Goal: Task Accomplishment & Management: Manage account settings

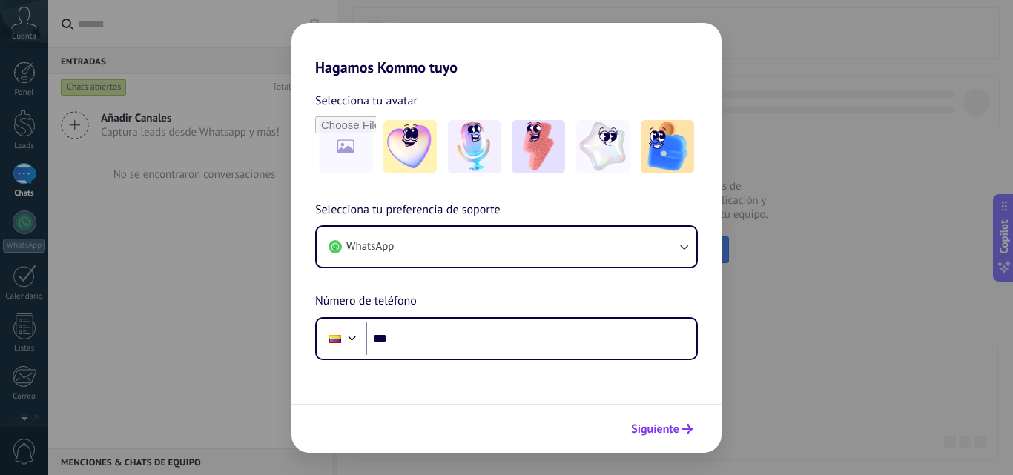
click at [656, 435] on span "Siguiente" at bounding box center [655, 429] width 48 height 10
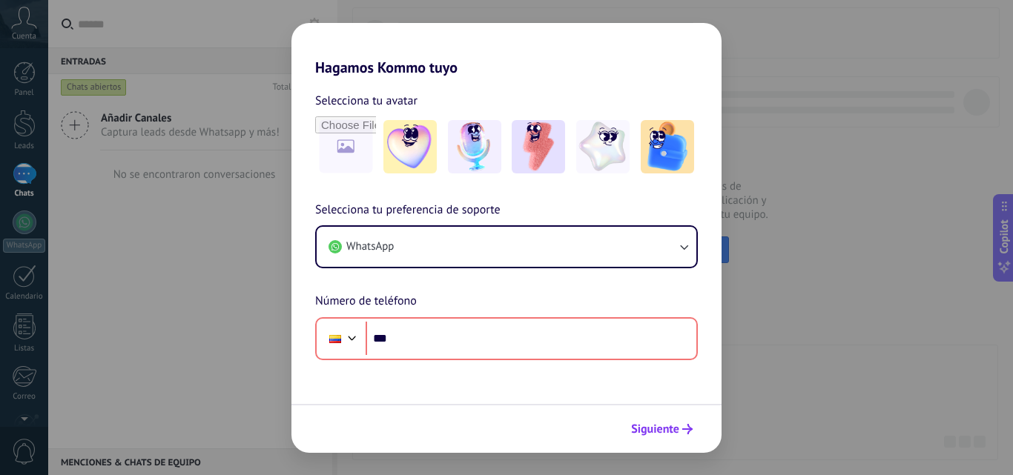
click at [653, 435] on span "Siguiente" at bounding box center [655, 429] width 48 height 10
click at [280, 67] on div "Hagamos Kommo tuyo Selecciona tu avatar Selecciona tu preferencia de soporte Wh…" at bounding box center [506, 237] width 1013 height 475
click at [769, 231] on div "Hagamos Kommo tuyo Selecciona tu avatar Selecciona tu preferencia de soporte Wh…" at bounding box center [506, 237] width 1013 height 475
click at [221, 211] on div "Hagamos Kommo tuyo Selecciona tu avatar Selecciona tu preferencia de soporte Wh…" at bounding box center [506, 237] width 1013 height 475
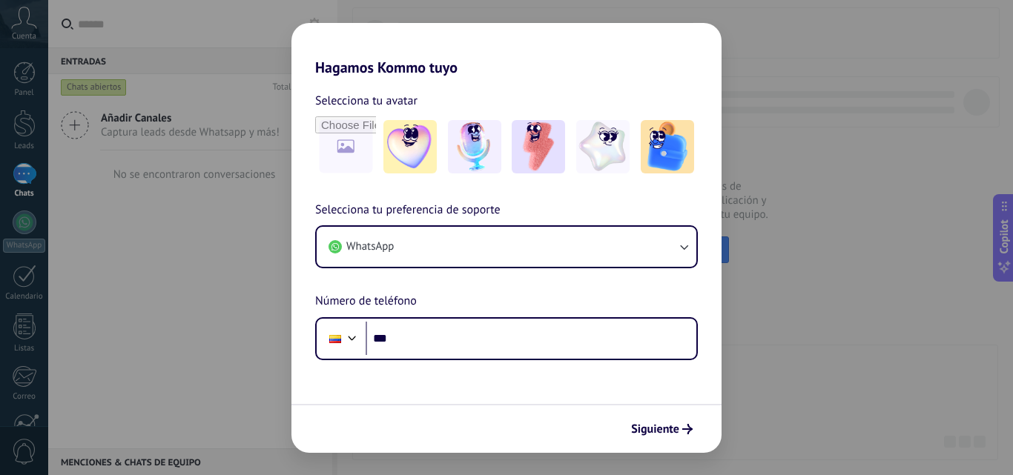
click at [99, 305] on div "Hagamos Kommo tuyo Selecciona tu avatar Selecciona tu preferencia de soporte Wh…" at bounding box center [506, 237] width 1013 height 475
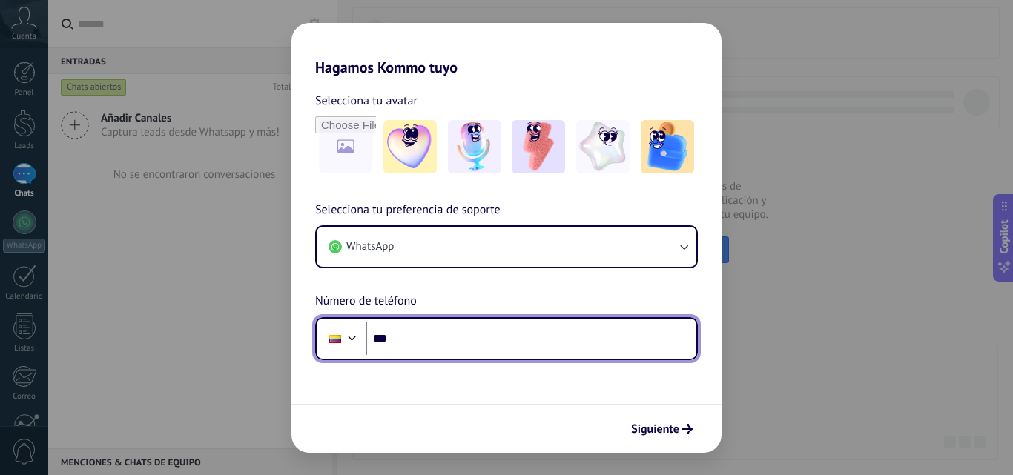
click at [524, 325] on input "***" at bounding box center [531, 339] width 331 height 34
type input "**********"
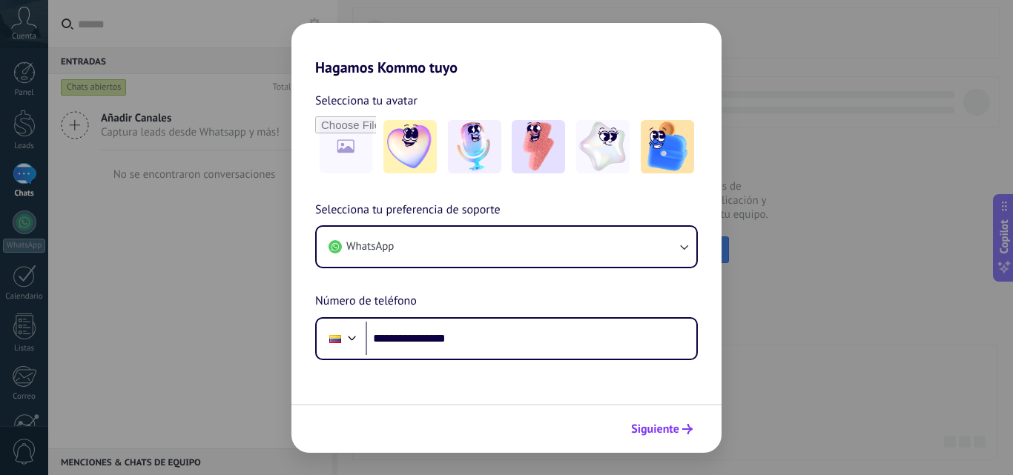
click at [675, 424] on span "Siguiente" at bounding box center [655, 429] width 48 height 10
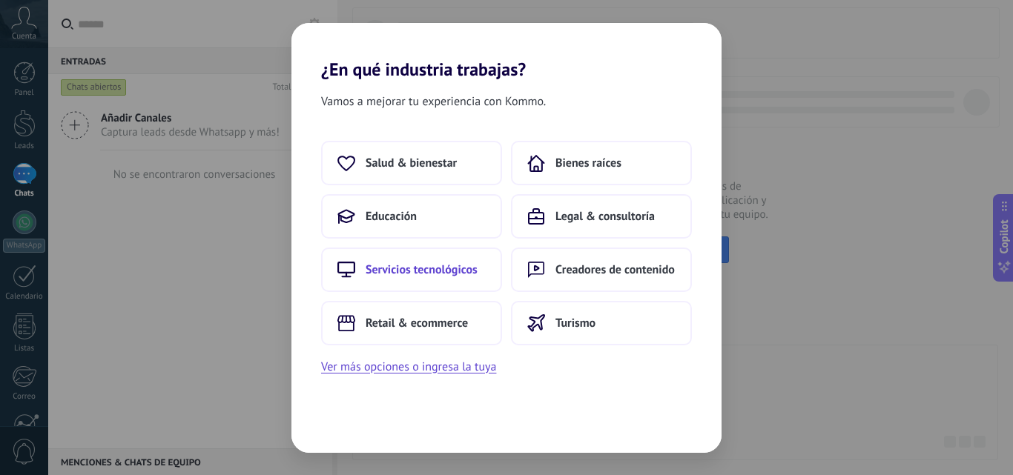
click at [452, 286] on button "Servicios tecnológicos" at bounding box center [411, 270] width 181 height 44
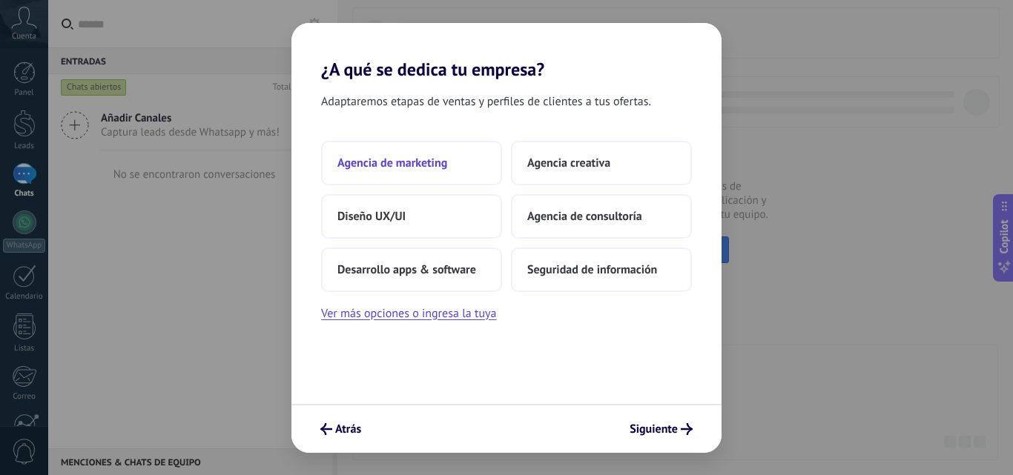
click at [395, 163] on span "Agencia de marketing" at bounding box center [392, 163] width 110 height 15
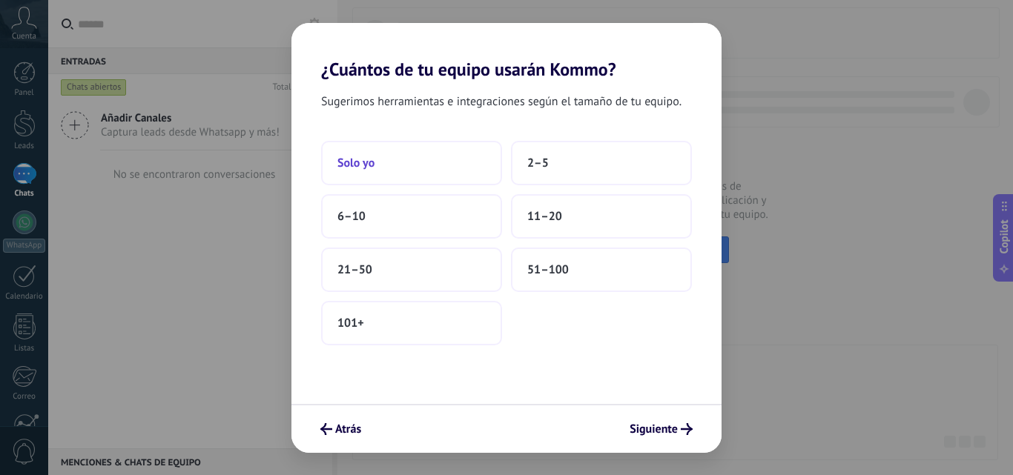
click at [409, 168] on button "Solo yo" at bounding box center [411, 163] width 181 height 44
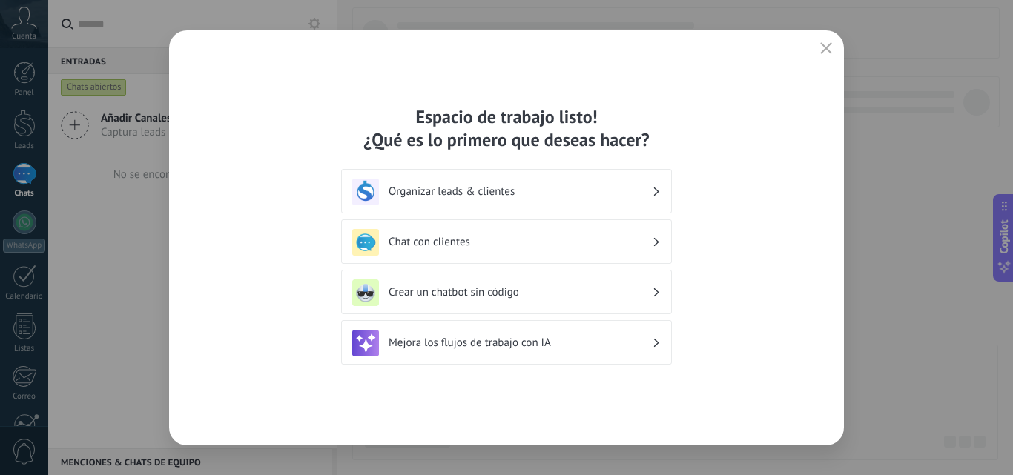
click at [557, 190] on h3 "Organizar leads & clientes" at bounding box center [520, 192] width 263 height 14
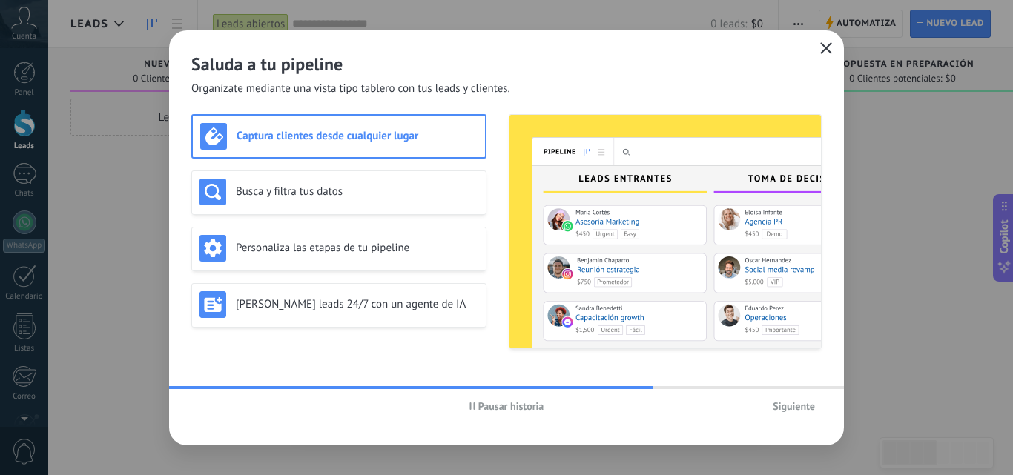
click at [823, 47] on icon "button" at bounding box center [826, 48] width 12 height 12
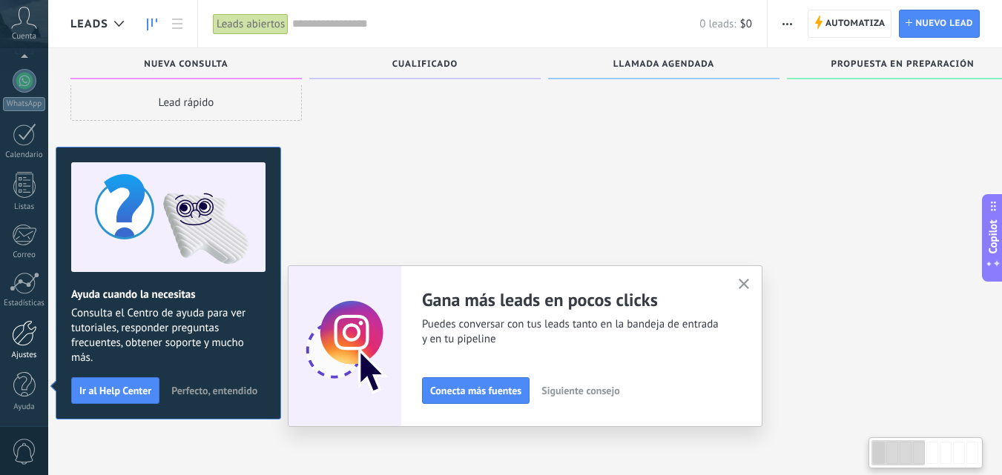
scroll to position [25, 0]
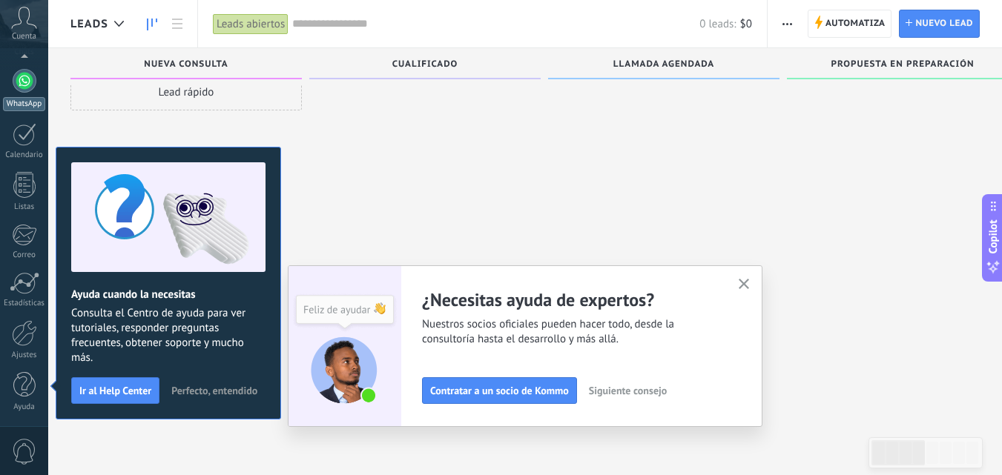
click at [14, 90] on link "WhatsApp" at bounding box center [24, 90] width 48 height 42
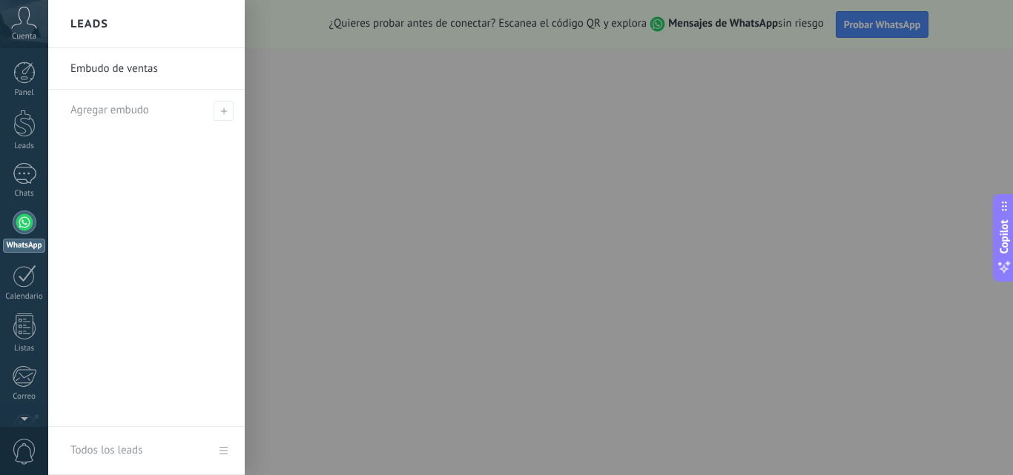
click at [354, 234] on div at bounding box center [554, 237] width 1013 height 475
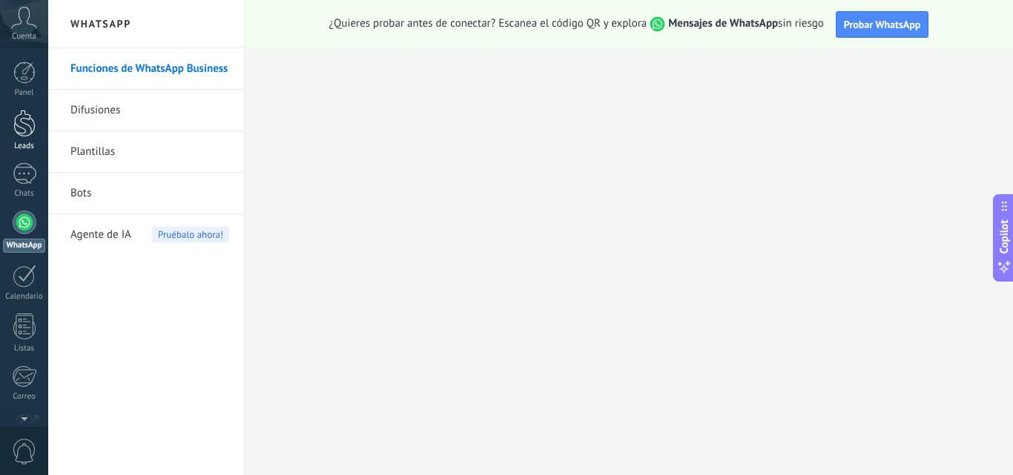
click at [25, 136] on div at bounding box center [24, 123] width 22 height 27
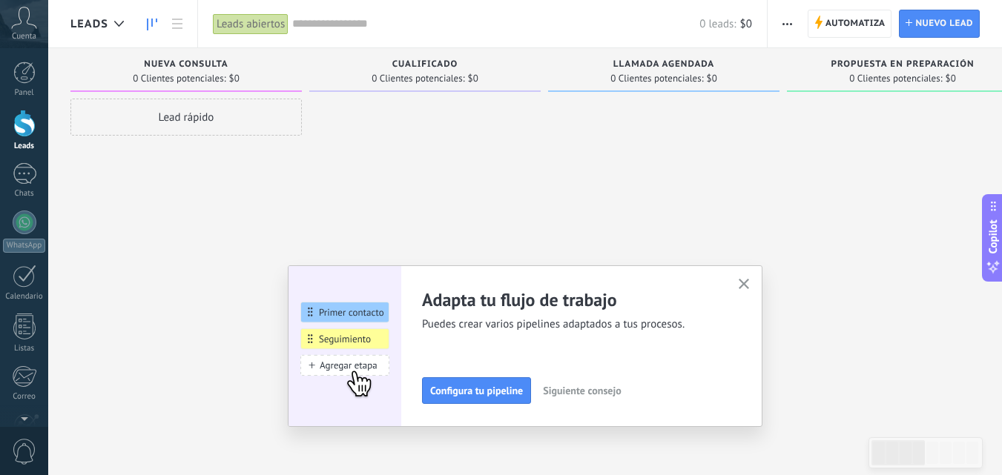
drag, startPoint x: 753, startPoint y: 283, endPoint x: 718, endPoint y: 257, distance: 43.9
click at [746, 280] on icon "button" at bounding box center [744, 284] width 11 height 11
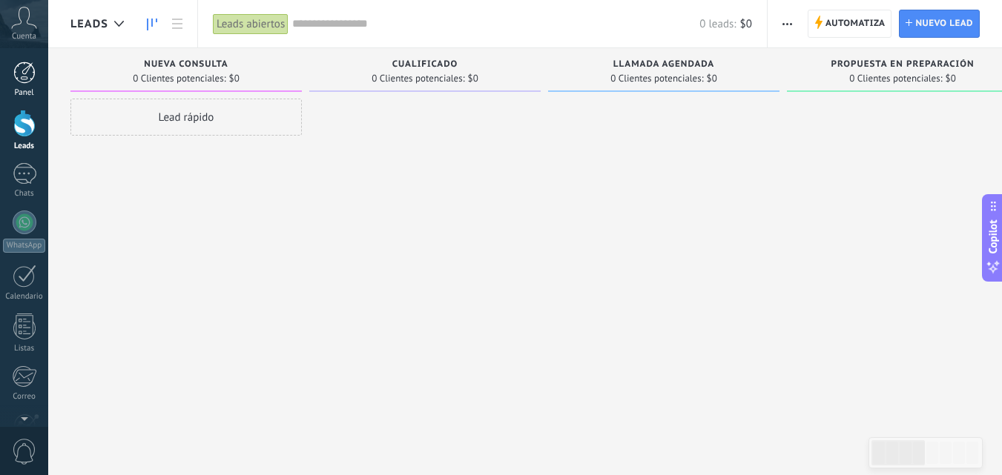
click at [35, 79] on div at bounding box center [24, 73] width 22 height 22
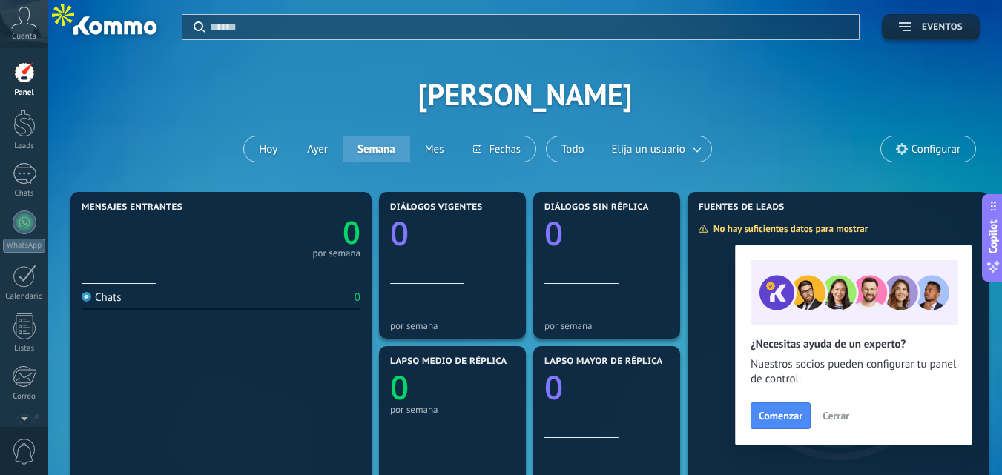
click at [926, 22] on button "Eventos" at bounding box center [931, 27] width 98 height 26
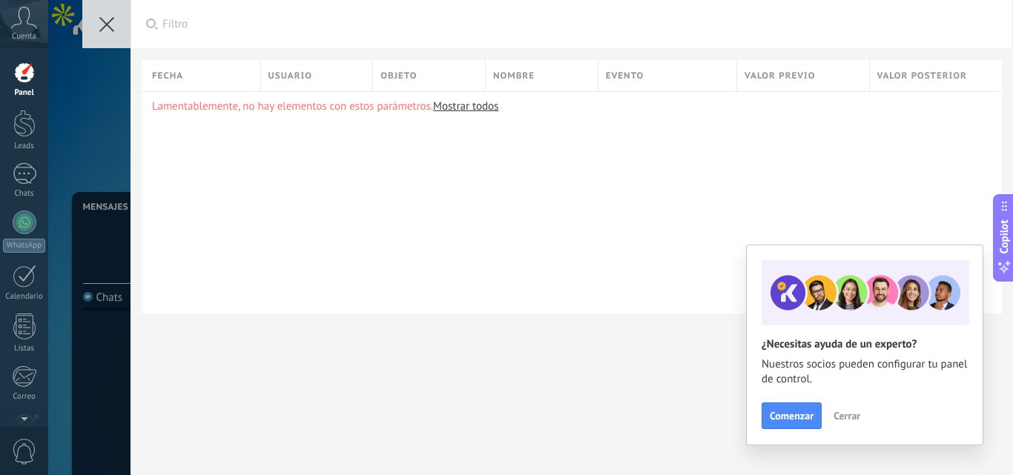
click at [109, 29] on icon at bounding box center [106, 24] width 15 height 15
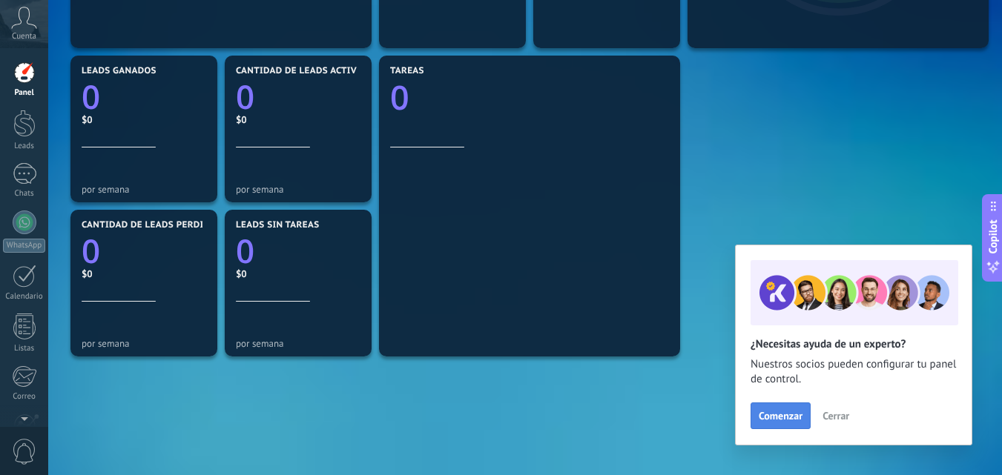
click at [768, 412] on span "Comenzar" at bounding box center [781, 416] width 44 height 10
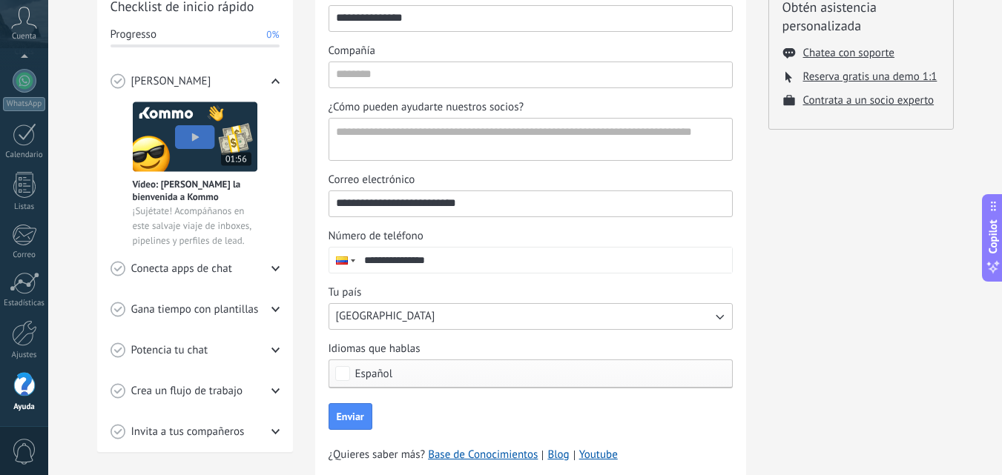
scroll to position [272, 0]
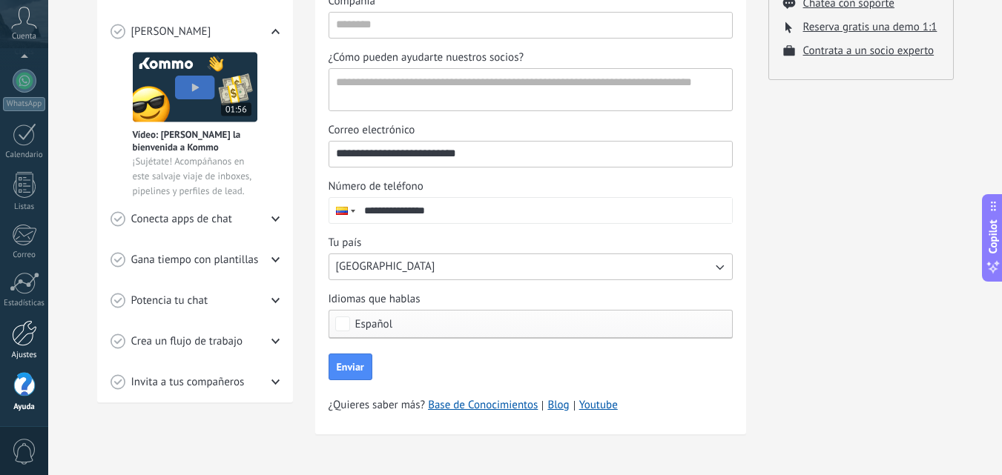
click at [23, 352] on div "Ajustes" at bounding box center [24, 356] width 43 height 10
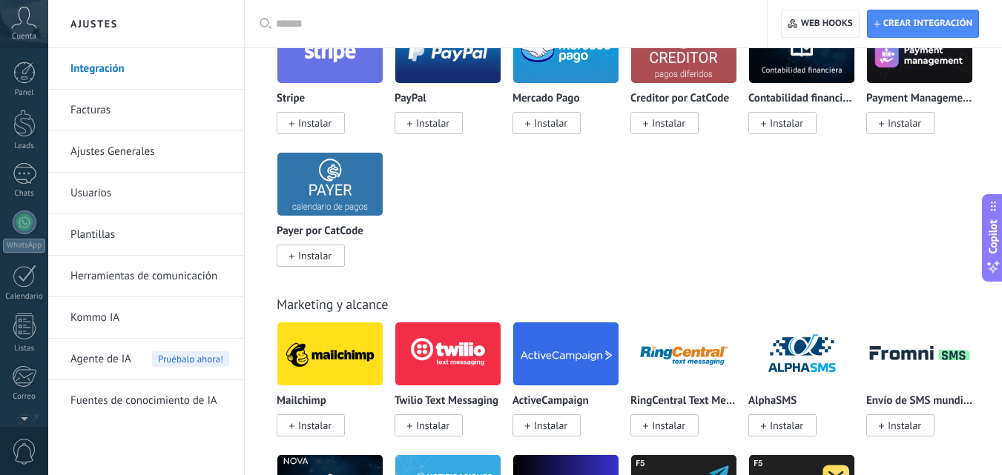
click at [33, 45] on div "Cuenta" at bounding box center [24, 24] width 48 height 48
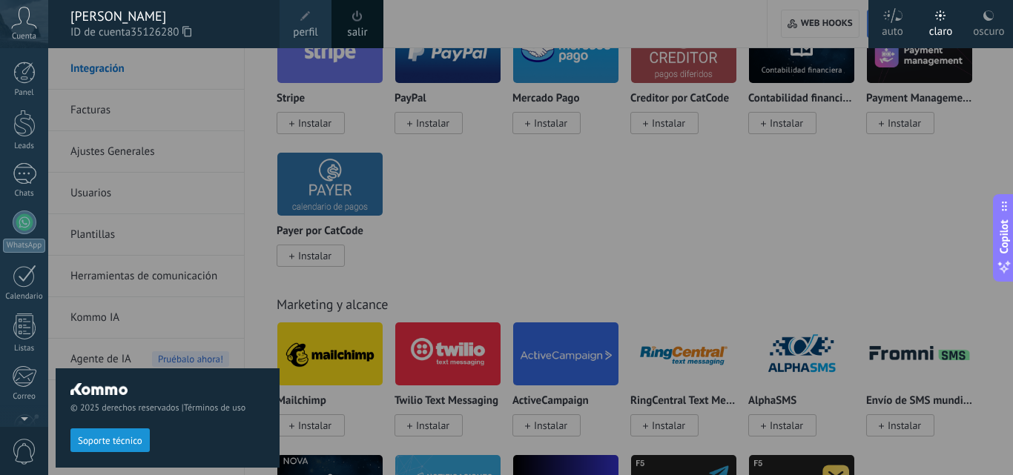
click at [331, 22] on link "perfil" at bounding box center [306, 24] width 52 height 48
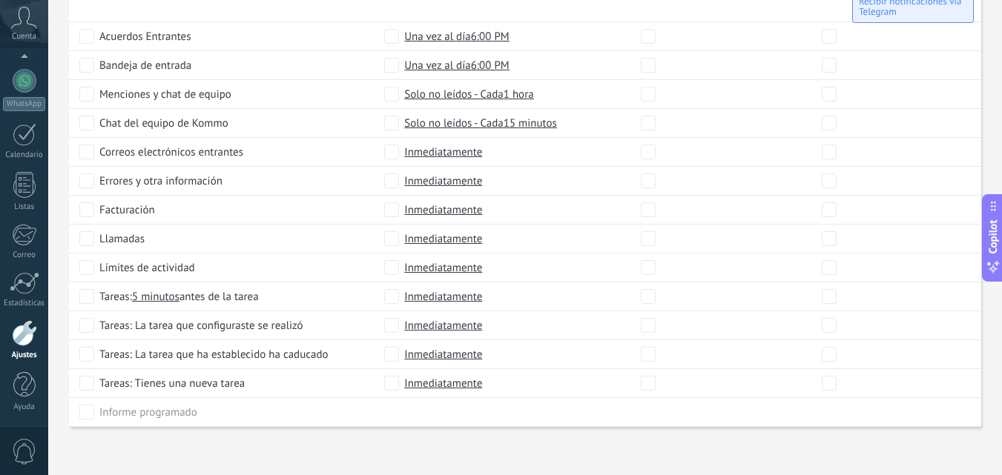
scroll to position [739, 0]
